Goal: Obtain resource: Obtain resource

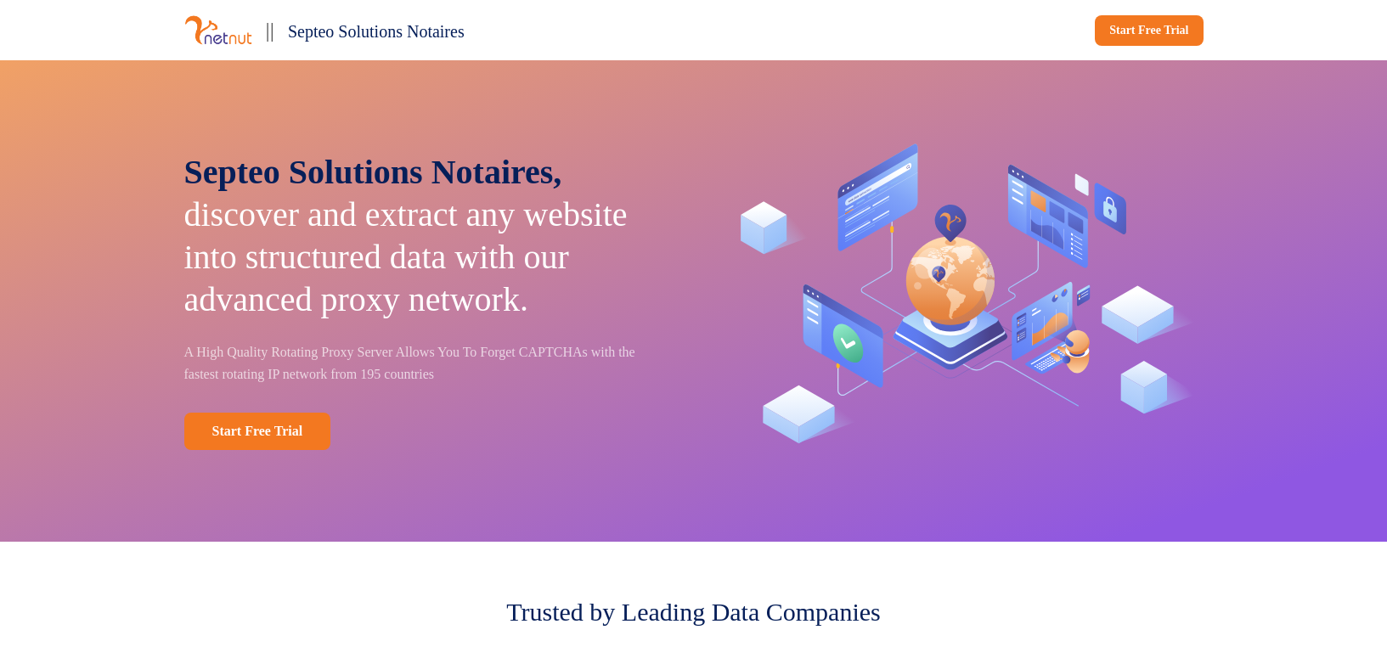
click at [121, 31] on div "|| Septeo Solutions Notaires Start Free Trial" at bounding box center [693, 30] width 1387 height 60
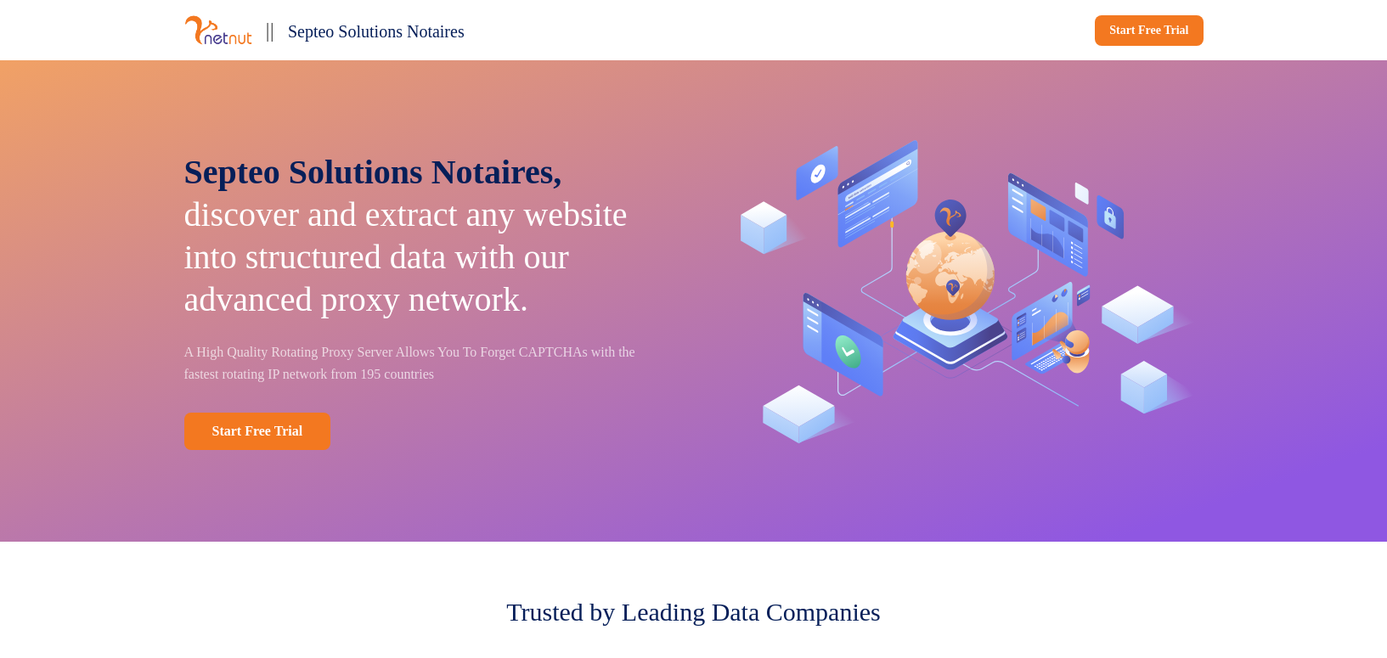
click at [385, 33] on span "Septeo Solutions Notaires" at bounding box center [376, 31] width 177 height 19
